Goal: Transaction & Acquisition: Subscribe to service/newsletter

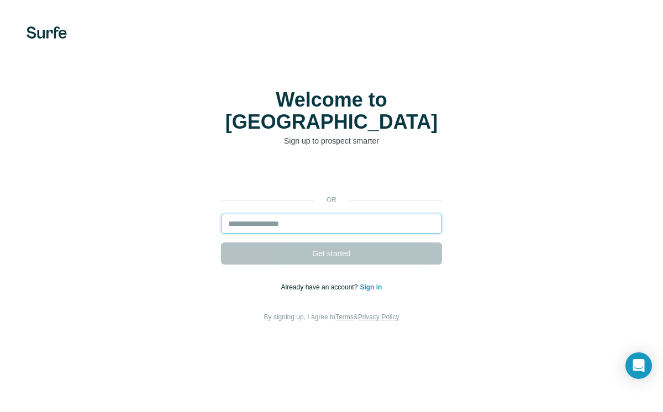
click at [266, 217] on input "email" at bounding box center [331, 224] width 221 height 20
click at [305, 214] on input "email" at bounding box center [331, 224] width 221 height 20
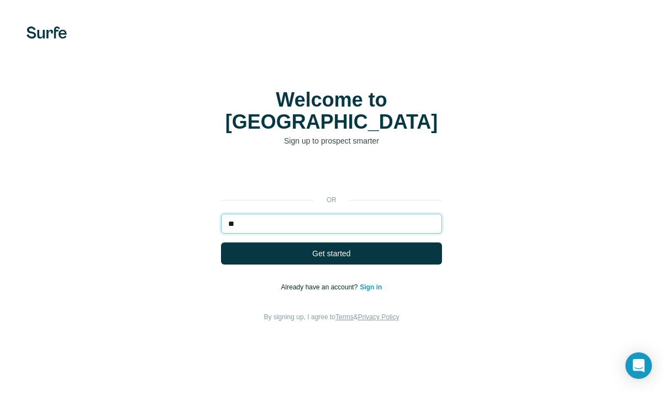
type input "*"
type input "**********"
click at [221, 243] on button "Get started" at bounding box center [331, 254] width 221 height 22
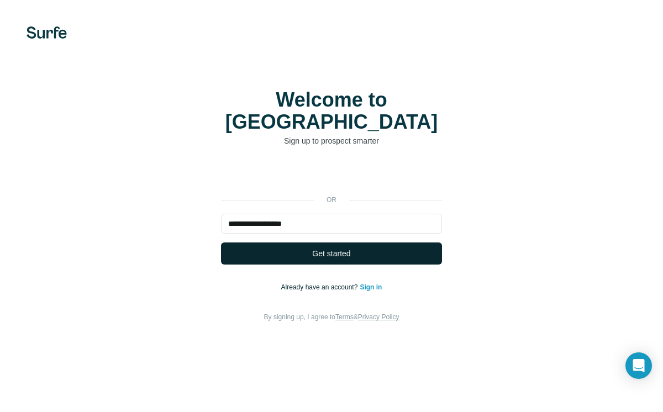
click at [345, 249] on button "Get started" at bounding box center [331, 254] width 221 height 22
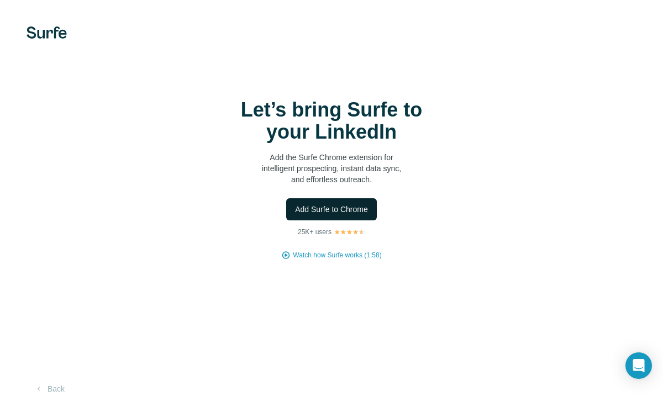
click at [339, 208] on span "Add Surfe to Chrome" at bounding box center [331, 209] width 73 height 11
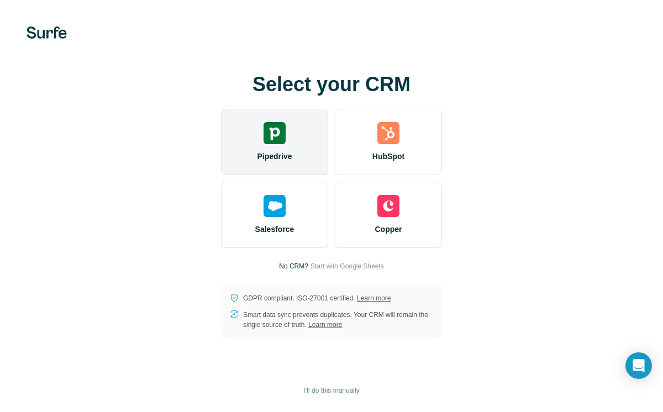
click at [310, 133] on div "Pipedrive" at bounding box center [274, 142] width 107 height 66
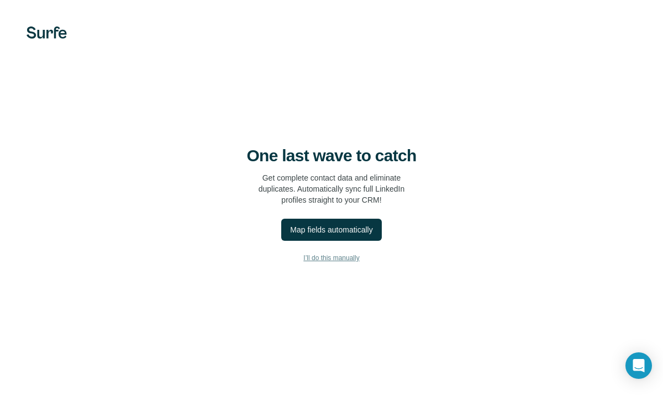
click at [324, 258] on span "I’ll do this manually" at bounding box center [331, 258] width 56 height 10
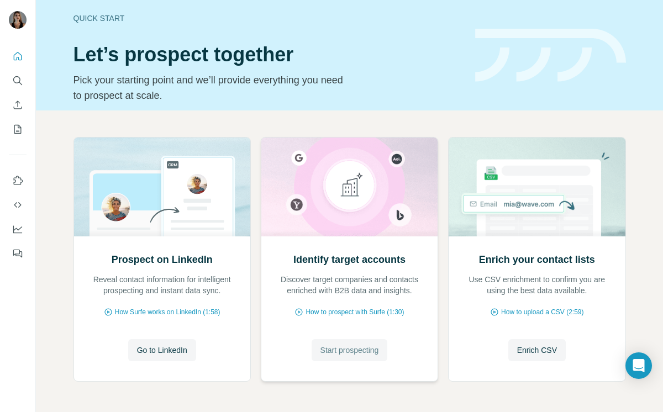
click at [334, 351] on span "Start prospecting" at bounding box center [350, 350] width 59 height 11
